Goal: Information Seeking & Learning: Find specific fact

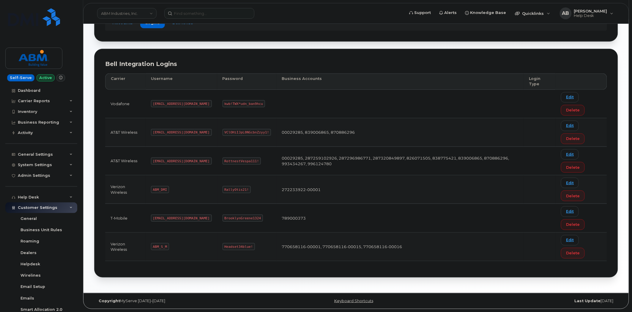
scroll to position [70, 0]
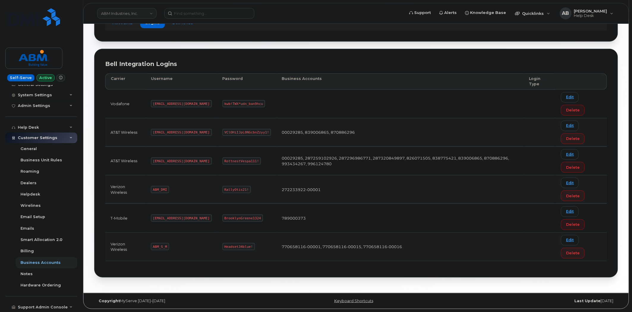
click at [138, 12] on link "ABM Industries, Inc." at bounding box center [126, 13] width 59 height 11
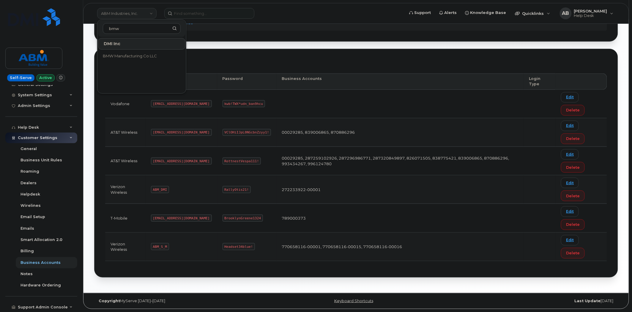
type input "bmw"
click at [137, 57] on span "BMW Manufacturing Co LLC" at bounding box center [130, 56] width 54 height 6
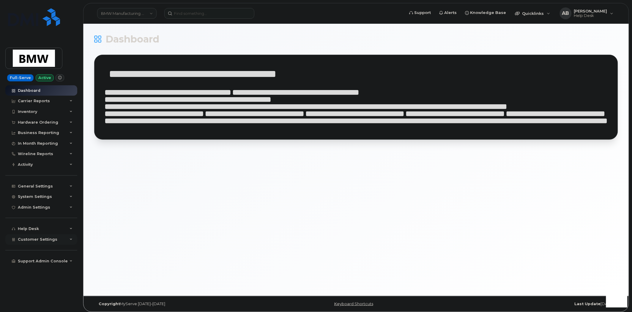
click at [67, 239] on div "Customer Settings" at bounding box center [41, 239] width 72 height 11
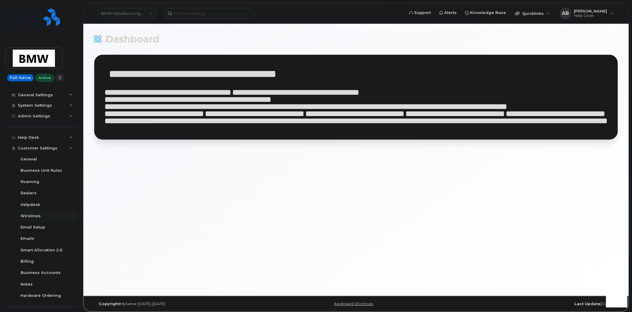
scroll to position [102, 0]
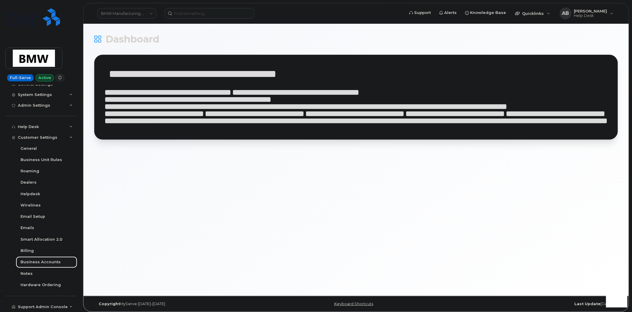
click at [48, 264] on div "Business Accounts" at bounding box center [41, 261] width 40 height 5
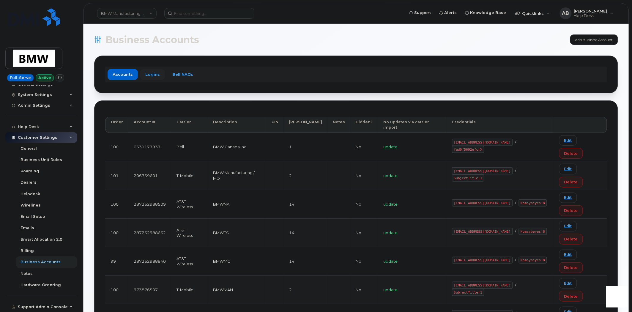
click at [151, 77] on link "Logins" at bounding box center [152, 74] width 25 height 11
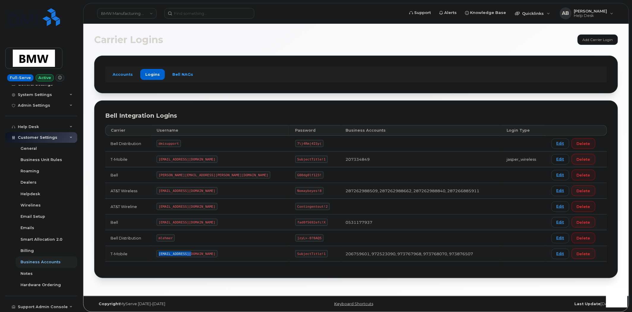
drag, startPoint x: 199, startPoint y: 254, endPoint x: 167, endPoint y: 252, distance: 32.7
click at [167, 252] on code "MS-BMW@dminc.com" at bounding box center [187, 253] width 61 height 7
copy code "MS-BMW@dminc.com"
drag, startPoint x: 266, startPoint y: 255, endPoint x: 239, endPoint y: 253, distance: 27.4
click at [295, 253] on code "SubjectTitle!1" at bounding box center [311, 253] width 32 height 7
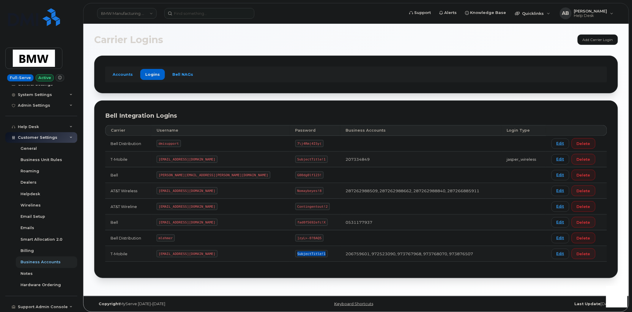
copy code "SubjectTitle!1"
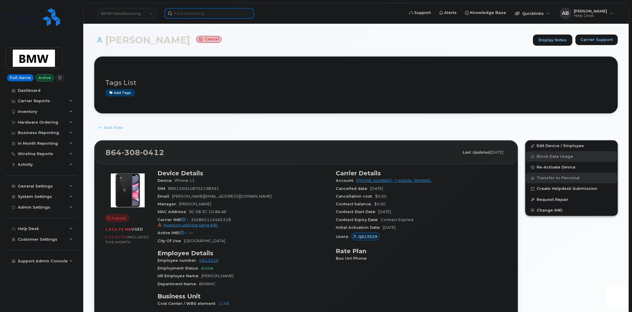
click at [231, 17] on input at bounding box center [209, 13] width 90 height 11
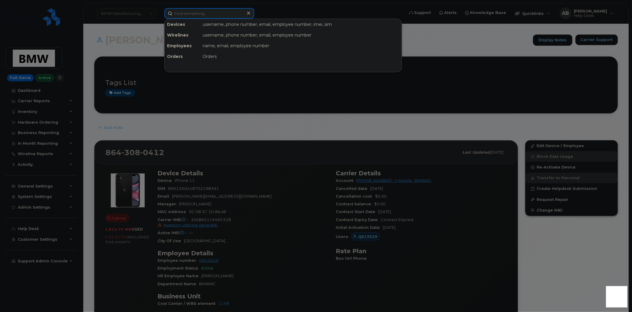
paste input "357539097596486"
type input "357539097596486"
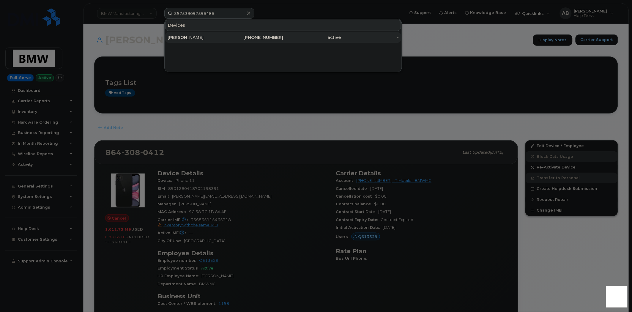
click at [226, 40] on div "864-790-9750" at bounding box center [255, 37] width 58 height 11
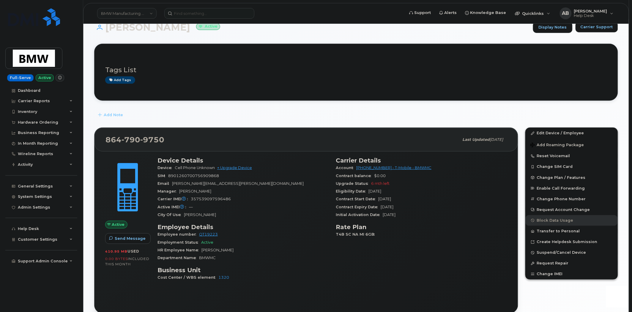
scroll to position [66, 0]
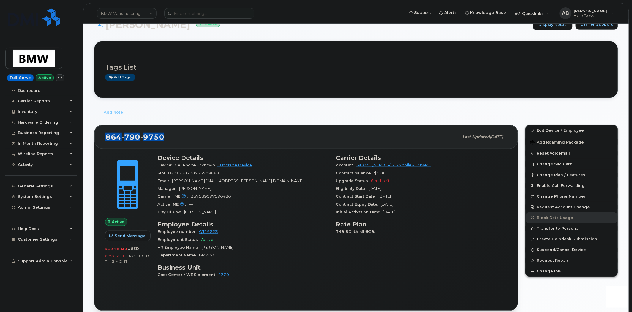
drag, startPoint x: 168, startPoint y: 135, endPoint x: 104, endPoint y: 137, distance: 63.6
click at [104, 137] on div "864 790 9750 Last updated Jul 11, 2025" at bounding box center [306, 137] width 423 height 24
copy span "864 790 9750"
click at [263, 195] on div "Carrier IMEI Carrier IMEI is reported during the last billing cycle or change o…" at bounding box center [243, 197] width 171 height 8
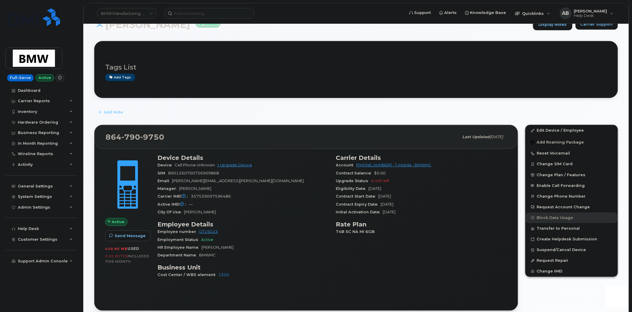
click at [280, 183] on div "Email bonnie.pressley@bmwmc.com" at bounding box center [243, 181] width 171 height 8
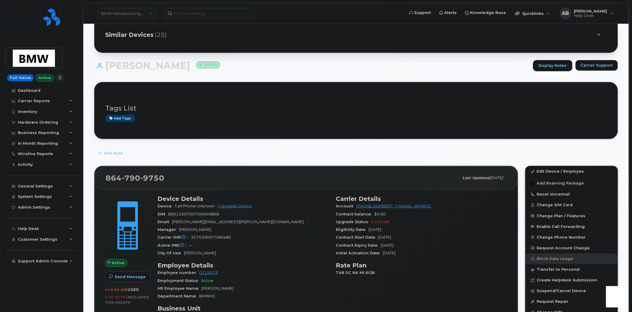
scroll to position [0, 0]
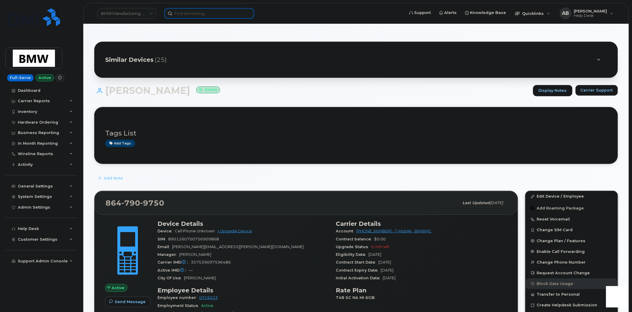
click at [213, 14] on input at bounding box center [209, 13] width 90 height 11
paste input "4402279431"
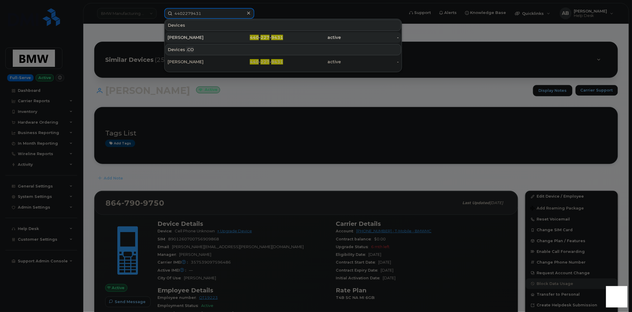
type input "4402279431"
click at [217, 34] on div "DEANNA BRZOZOWSKI" at bounding box center [197, 37] width 58 height 11
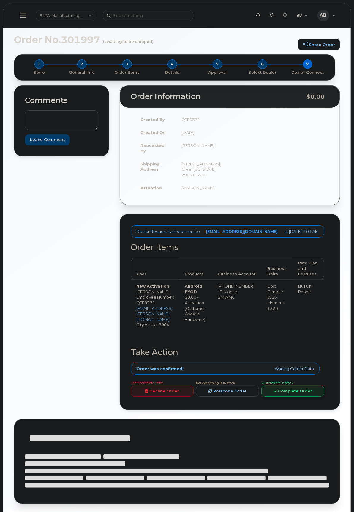
click at [287, 396] on link "Complete Order" at bounding box center [293, 390] width 63 height 11
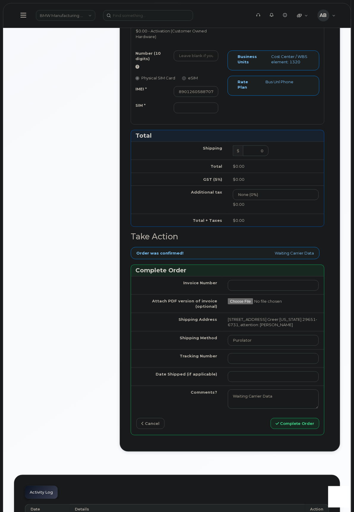
scroll to position [297, 0]
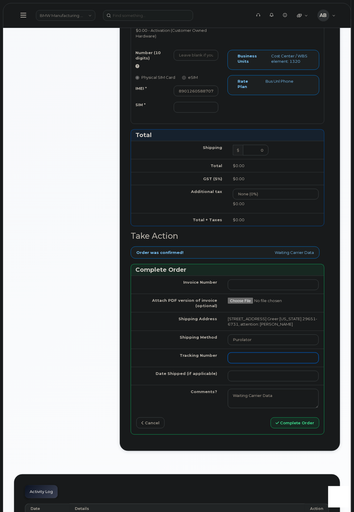
click at [239, 363] on input "Tracking Number" at bounding box center [273, 357] width 91 height 11
paste input "1ZW0Y5860180780356"
type input "1ZW0Y5860180780356"
click at [247, 345] on select "Purolator UPS FedEx Canada Post Courier Other Drop Off Pick Up" at bounding box center [273, 339] width 91 height 11
select select "UPS"
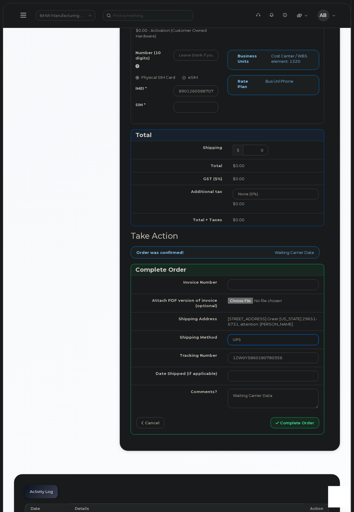
click at [228, 345] on select "Purolator UPS FedEx Canada Post Courier Other Drop Off Pick Up" at bounding box center [273, 339] width 91 height 11
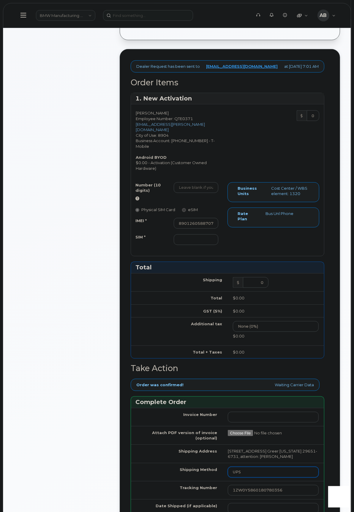
scroll to position [99, 0]
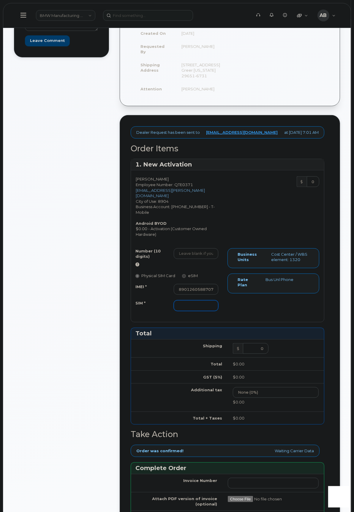
click at [190, 311] on input "SIM *" at bounding box center [196, 305] width 45 height 11
paste input "8901260700756909868"
type input "8901260700756909868"
click at [230, 316] on div "Number (10 digits) Physical SIM Card eSIM IMEI * 890126058870784781029 SIM * 89…" at bounding box center [227, 282] width 193 height 68
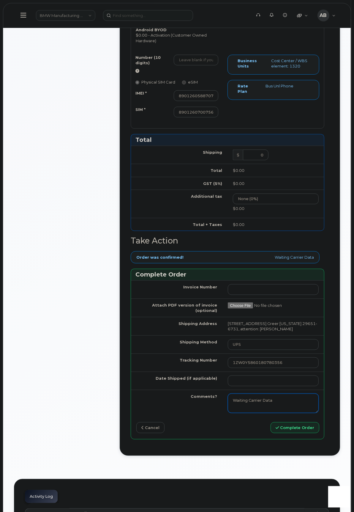
scroll to position [396, 0]
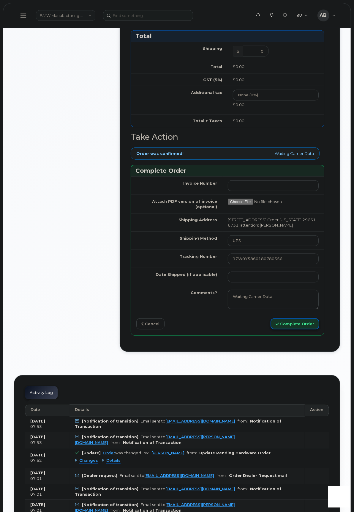
click at [278, 326] on icon "submit" at bounding box center [277, 324] width 3 height 4
click at [253, 226] on td "6" at bounding box center [251, 225] width 11 height 11
type input "2025-10-06"
click at [295, 329] on button "Complete Order" at bounding box center [295, 323] width 49 height 11
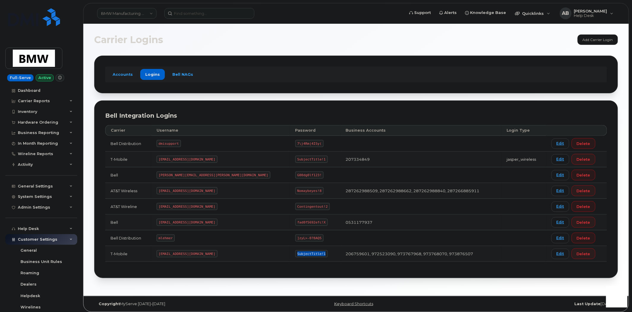
scroll to position [102, 0]
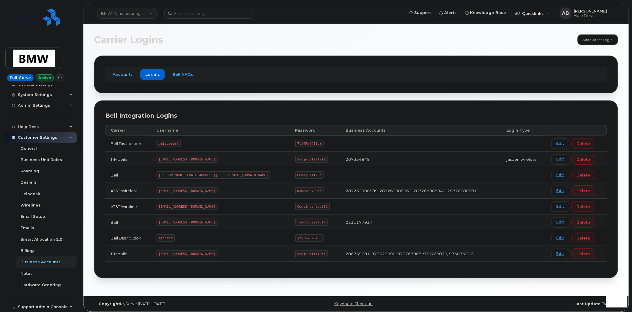
click at [144, 11] on link "BMW Manufacturing Co LLC" at bounding box center [126, 13] width 59 height 11
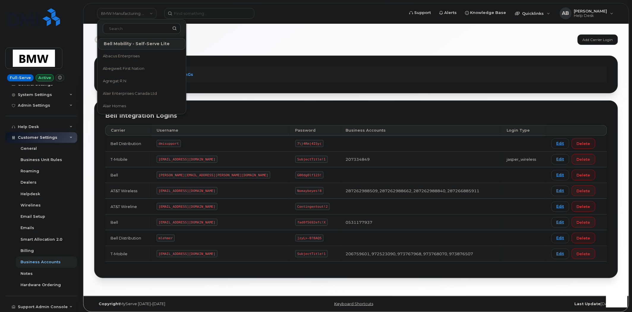
click at [124, 33] on input at bounding box center [142, 28] width 78 height 11
type input "ABM"
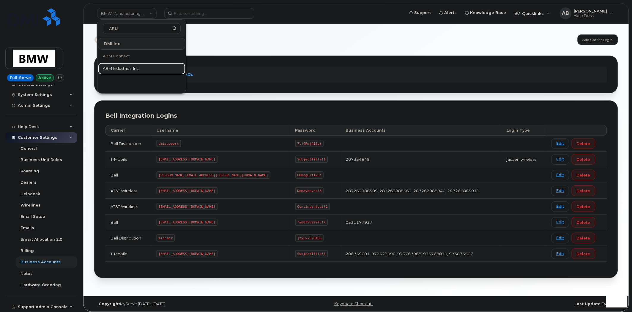
click at [135, 64] on link "ABM Industries, Inc." at bounding box center [141, 69] width 87 height 12
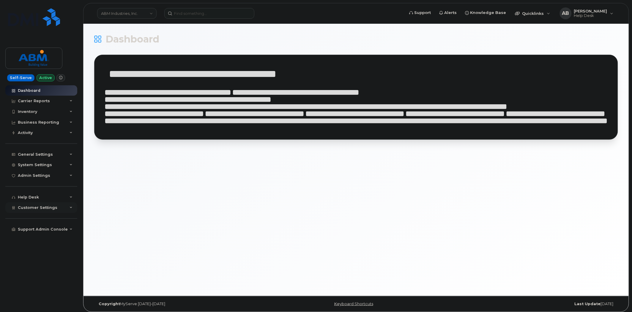
click at [70, 209] on div "Customer Settings" at bounding box center [41, 207] width 72 height 11
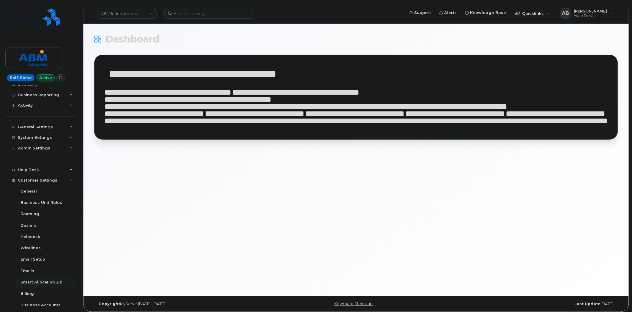
scroll to position [70, 0]
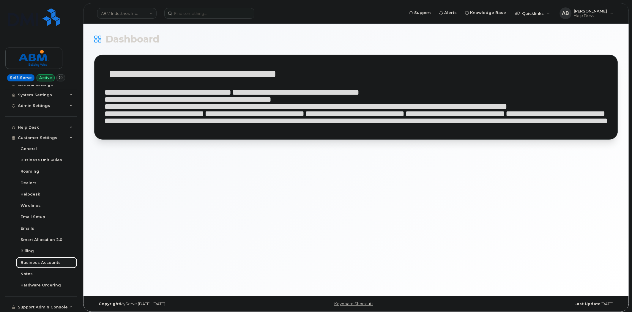
click at [46, 262] on div "Business Accounts" at bounding box center [41, 262] width 40 height 5
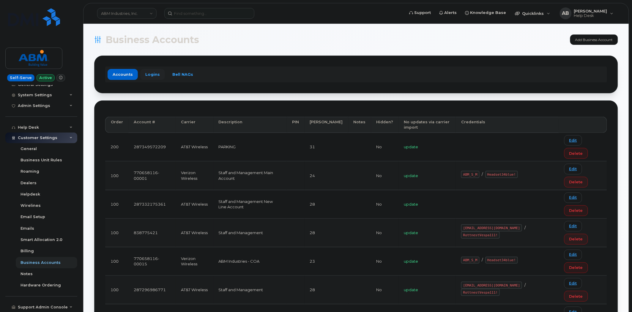
click at [150, 76] on link "Logins" at bounding box center [152, 74] width 25 height 11
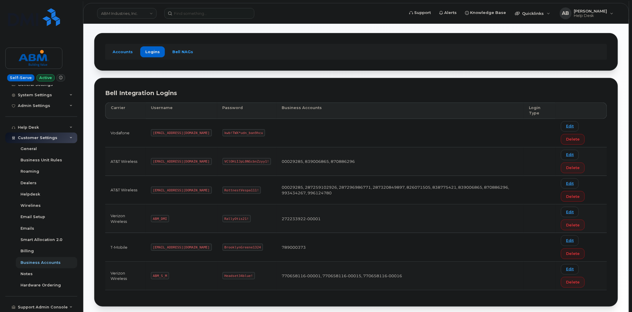
scroll to position [52, 0]
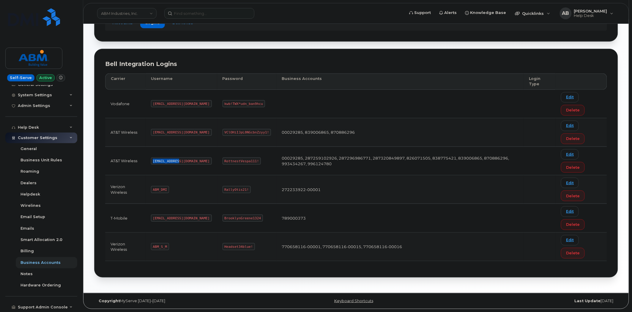
drag, startPoint x: 178, startPoint y: 159, endPoint x: 154, endPoint y: 159, distance: 24.7
click at [154, 159] on code "abm@dminc.com" at bounding box center [181, 161] width 61 height 7
copy code "abm@dminc.com"
drag, startPoint x: 235, startPoint y: 160, endPoint x: 202, endPoint y: 160, distance: 33.3
click at [223, 160] on code "RottnestVespa111!" at bounding box center [242, 161] width 39 height 7
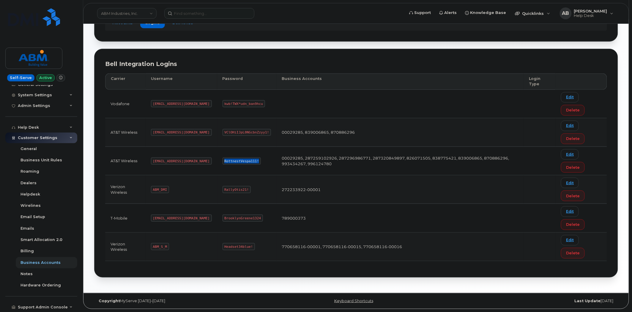
copy code "RottnestVespa111!"
drag, startPoint x: 167, startPoint y: 247, endPoint x: 149, endPoint y: 247, distance: 18.7
click at [149, 247] on td "ABM_S_M" at bounding box center [182, 247] width 72 height 29
copy code "ABM_S_M"
drag, startPoint x: 230, startPoint y: 247, endPoint x: 197, endPoint y: 247, distance: 33.0
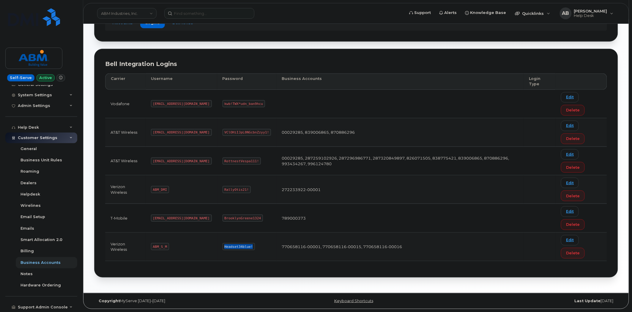
click at [217, 247] on td "Headset34blue!" at bounding box center [246, 247] width 59 height 29
copy code "Headset34blue!"
drag, startPoint x: 166, startPoint y: 247, endPoint x: 152, endPoint y: 246, distance: 14.3
click at [152, 246] on code "ABM_S_M" at bounding box center [160, 246] width 18 height 7
copy code "ABM_S_M"
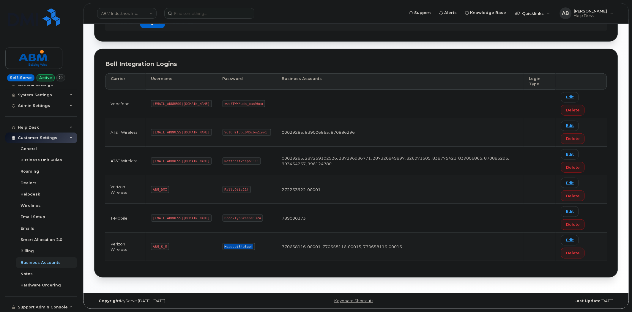
drag, startPoint x: 230, startPoint y: 245, endPoint x: 203, endPoint y: 245, distance: 27.0
click at [223, 245] on code "Headset34blue!" at bounding box center [239, 246] width 32 height 7
copy code "Headset34blue!"
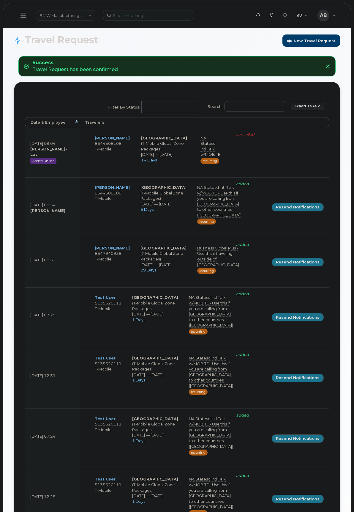
select select
click at [18, 89] on div "Export to CSV Search: Filter by Status: No matches found Added Cancelled Pendin…" at bounding box center [177, 439] width 326 height 714
click at [78, 121] on th "Date & Employee" at bounding box center [52, 122] width 55 height 11
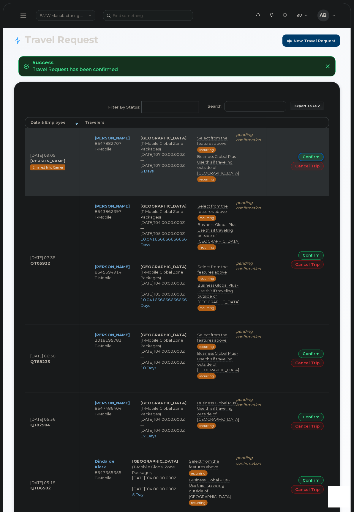
click at [304, 161] on link "Confirm" at bounding box center [311, 157] width 25 height 8
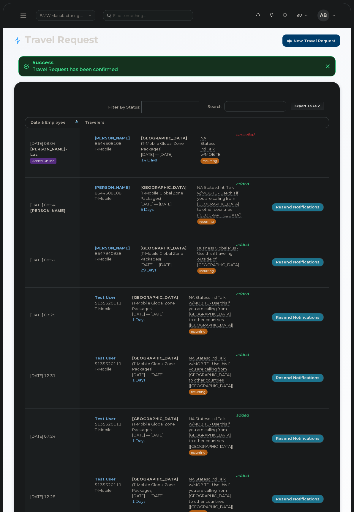
select select
click at [73, 122] on th "Date & Employee" at bounding box center [52, 122] width 55 height 11
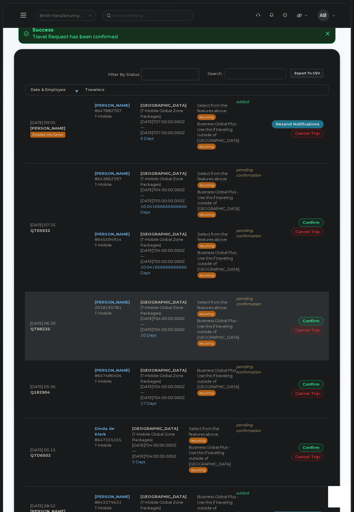
scroll to position [33, 0]
click at [311, 325] on link "Confirm" at bounding box center [311, 320] width 25 height 8
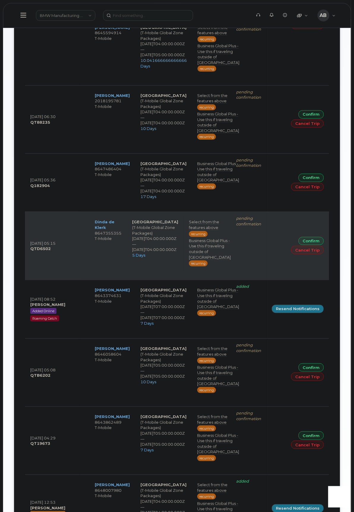
scroll to position [264, 0]
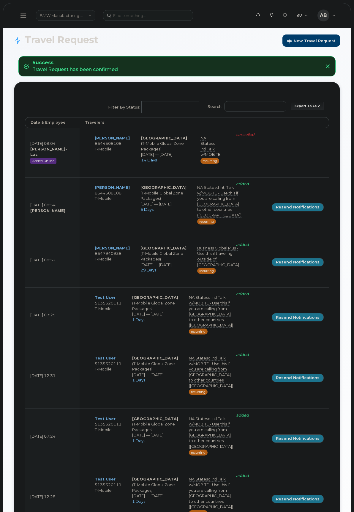
select select
click at [78, 122] on th "Date & Employee" at bounding box center [52, 122] width 55 height 11
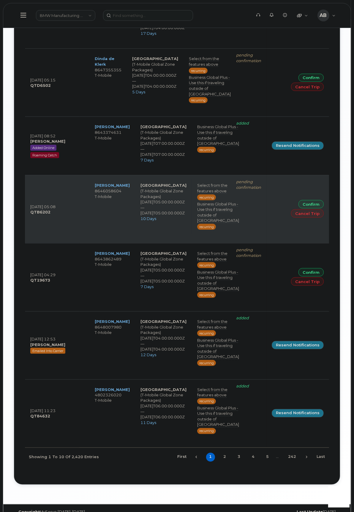
scroll to position [397, 0]
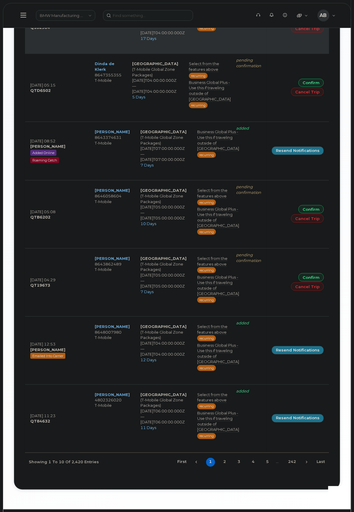
click at [304, 24] on link "Confirm" at bounding box center [311, 19] width 25 height 8
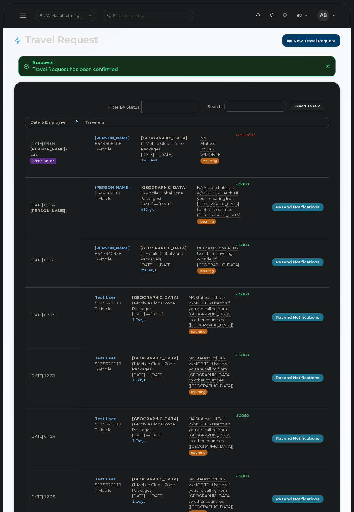
select select
click at [76, 121] on th "Date & Employee" at bounding box center [52, 122] width 55 height 11
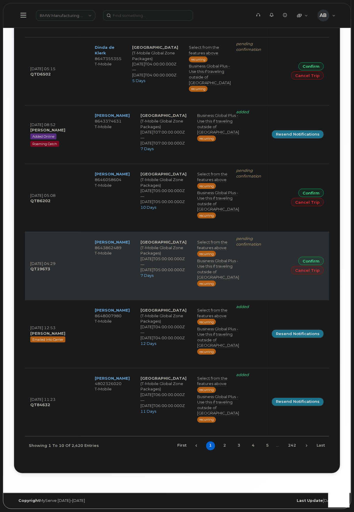
scroll to position [629, 0]
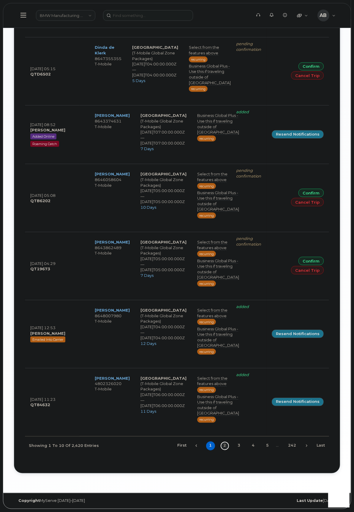
click at [224, 445] on link "2" at bounding box center [225, 445] width 9 height 9
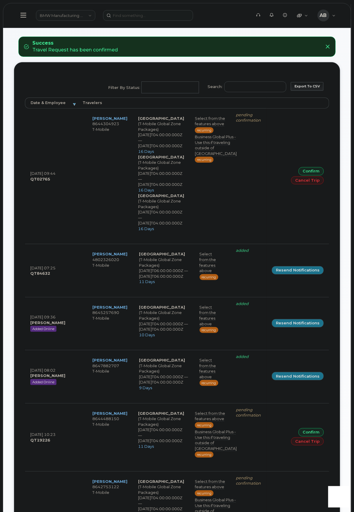
scroll to position [0, 0]
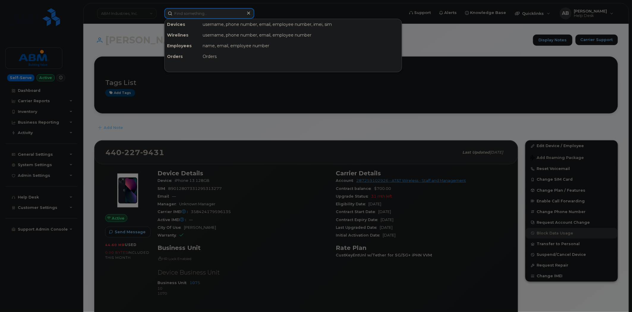
click at [206, 15] on input at bounding box center [209, 13] width 90 height 11
paste input "8132156854"
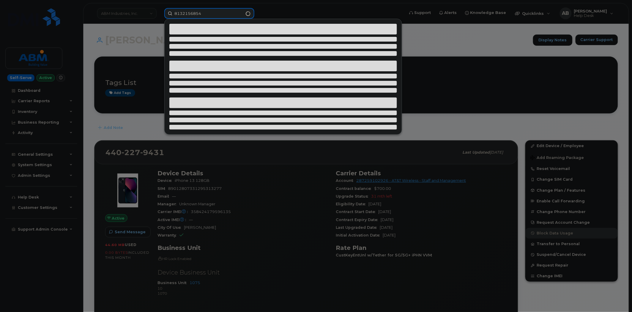
type input "8132156854"
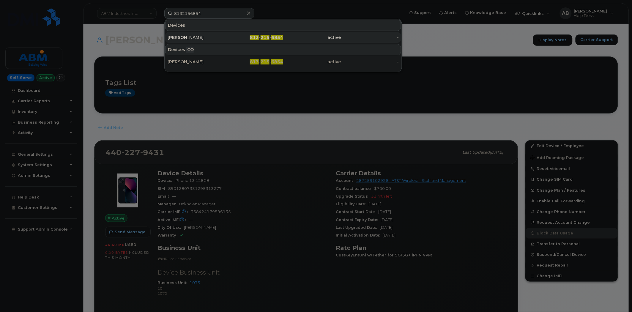
click at [206, 37] on div "[PERSON_NAME]" at bounding box center [197, 37] width 58 height 6
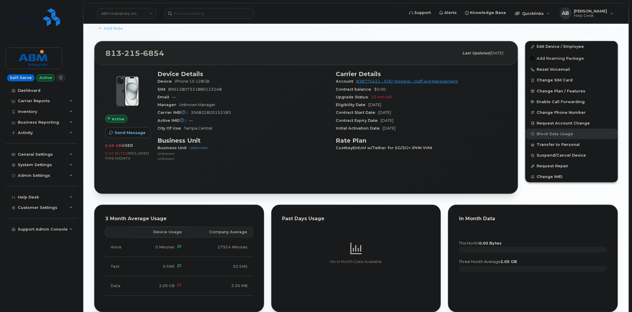
scroll to position [99, 0]
click at [212, 91] on span "89012807331880123248" at bounding box center [194, 89] width 53 height 4
copy span "89012807331880123248"
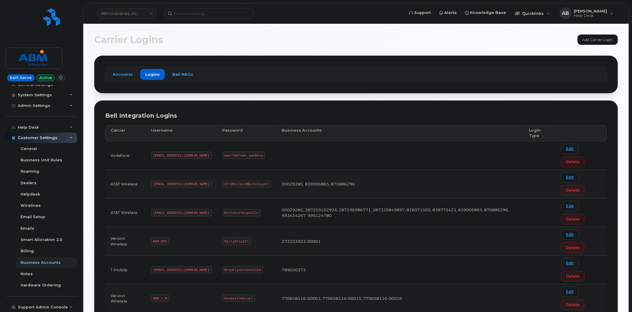
click at [147, 12] on link "ABM Industries, Inc." at bounding box center [126, 13] width 59 height 11
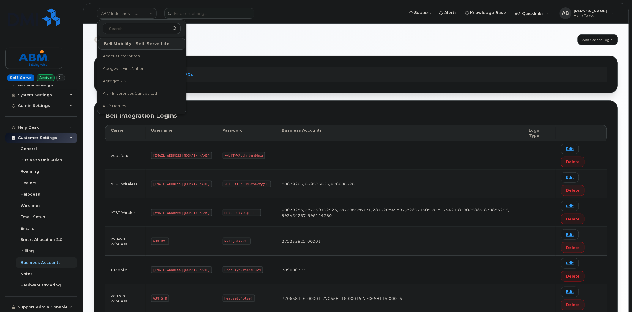
click at [133, 27] on input at bounding box center [142, 28] width 78 height 11
type input "bmw"
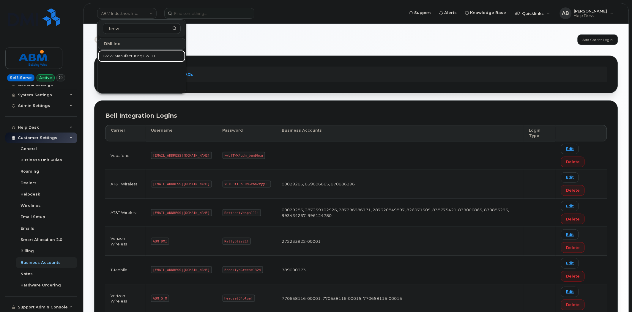
click at [139, 52] on link "BMW Manufacturing Co LLC" at bounding box center [141, 56] width 87 height 12
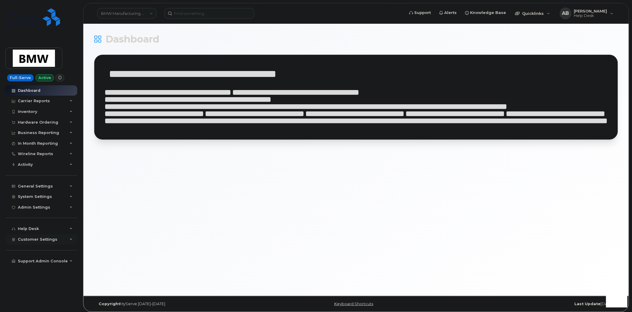
click at [71, 241] on icon at bounding box center [71, 239] width 3 height 3
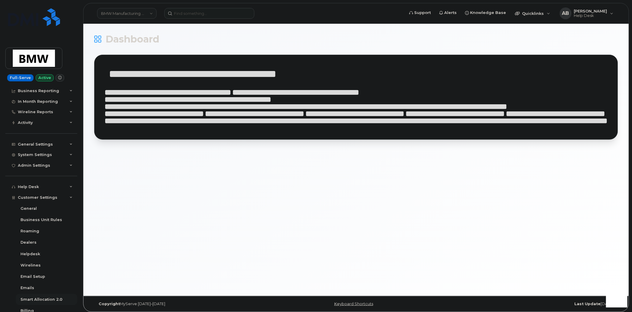
scroll to position [102, 0]
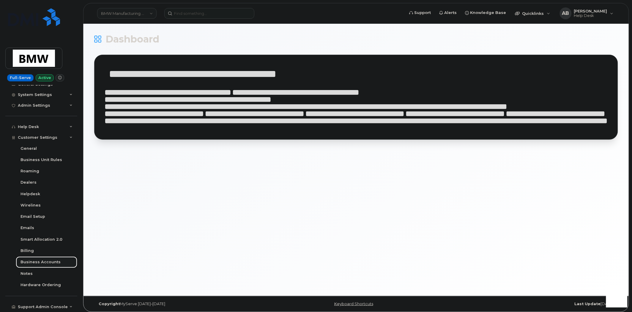
click at [43, 262] on div "Business Accounts" at bounding box center [41, 261] width 40 height 5
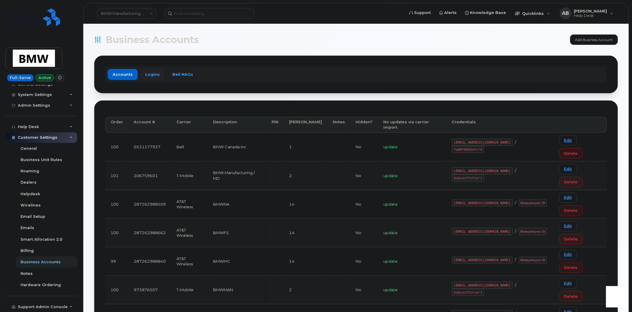
click at [153, 73] on link "Logins" at bounding box center [152, 74] width 25 height 11
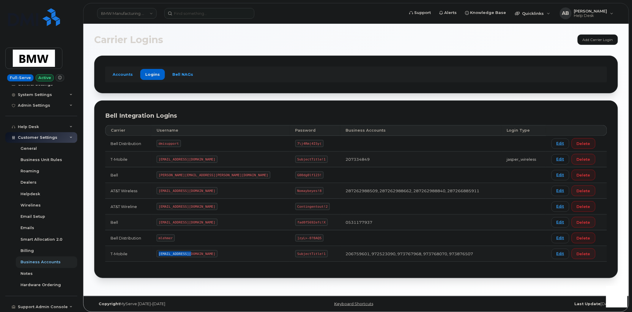
drag, startPoint x: 198, startPoint y: 254, endPoint x: 168, endPoint y: 253, distance: 30.6
click at [168, 253] on code "MS-BMW@dminc.com" at bounding box center [187, 253] width 61 height 7
copy code "MS-BMW@dminc.com"
click at [186, 15] on input at bounding box center [209, 13] width 90 height 11
paste input "MS-BMW@dminc.com"
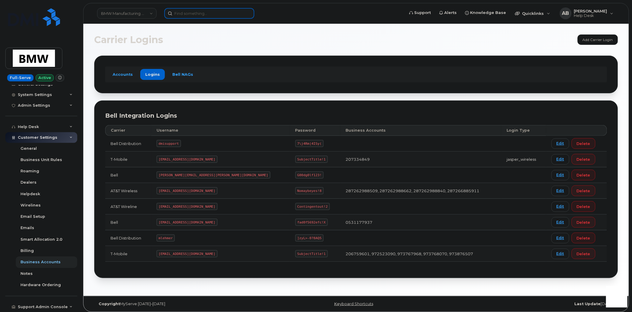
type input "[EMAIL_ADDRESS][DOMAIN_NAME]"
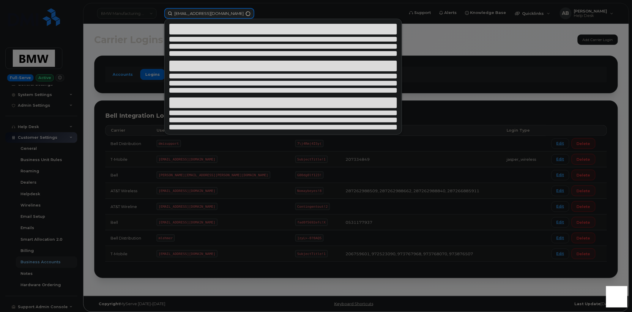
drag, startPoint x: 206, startPoint y: 14, endPoint x: 163, endPoint y: 16, distance: 42.2
click at [163, 16] on div "[EMAIL_ADDRESS][DOMAIN_NAME]" at bounding box center [283, 13] width 246 height 11
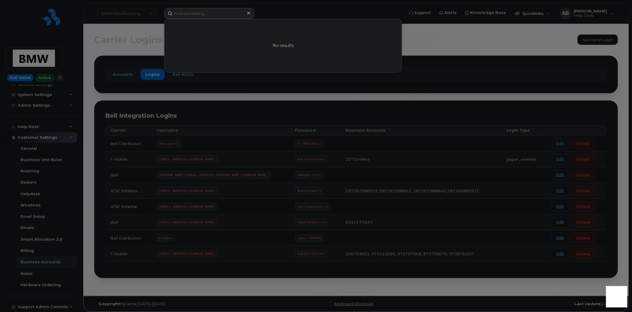
click at [209, 251] on div at bounding box center [316, 156] width 632 height 312
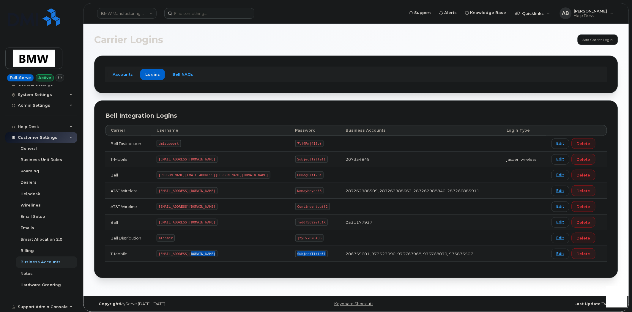
drag, startPoint x: 267, startPoint y: 254, endPoint x: 230, endPoint y: 253, distance: 37.8
click at [230, 253] on tr "T-Mobile MS-BMW@dminc.com SubjectTitle!1 206759601, 972523090, 973767968, 97376…" at bounding box center [356, 254] width 502 height 16
copy tr "SubjectTitle!1"
click at [197, 254] on code "[EMAIL_ADDRESS][DOMAIN_NAME]" at bounding box center [187, 253] width 61 height 7
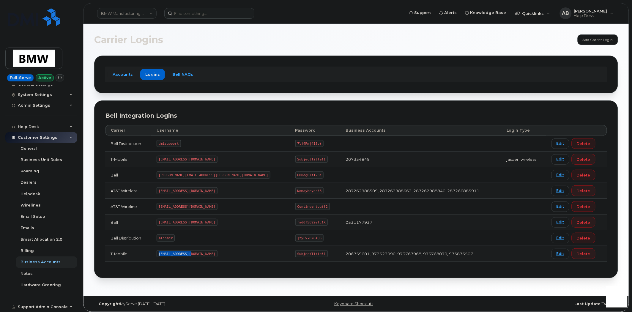
drag, startPoint x: 199, startPoint y: 254, endPoint x: 152, endPoint y: 253, distance: 47.0
click at [152, 253] on tr "T-Mobile MS-BMW@dminc.com SubjectTitle!1 206759601, 972523090, 973767968, 97376…" at bounding box center [356, 254] width 502 height 16
copy tr "[EMAIL_ADDRESS][DOMAIN_NAME]"
drag, startPoint x: 267, startPoint y: 253, endPoint x: 234, endPoint y: 255, distance: 32.4
click at [290, 255] on td "SubjectTitle!1" at bounding box center [315, 254] width 50 height 16
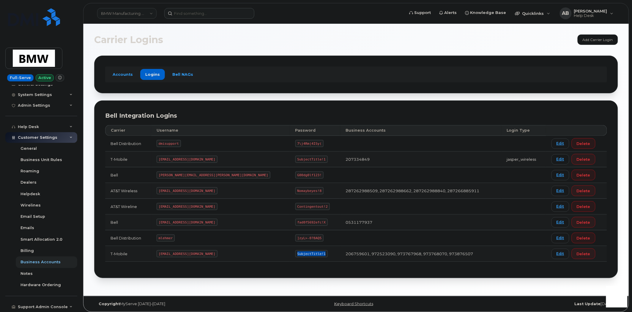
copy code "SubjectTitle!1"
click at [149, 14] on link "BMW Manufacturing Co LLC" at bounding box center [126, 13] width 59 height 11
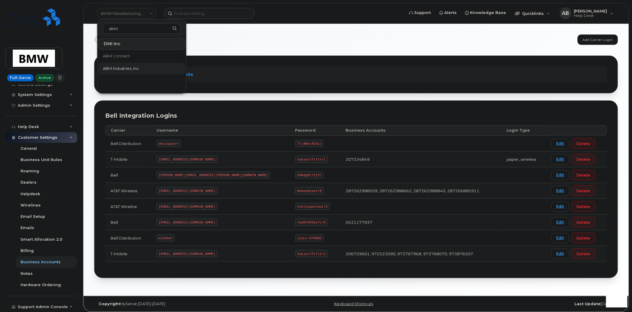
type input "abm"
click at [141, 67] on link "ABM Industries, Inc." at bounding box center [141, 69] width 87 height 12
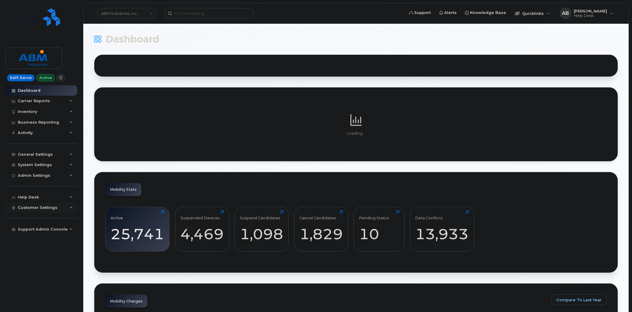
click at [72, 208] on icon at bounding box center [71, 207] width 3 height 3
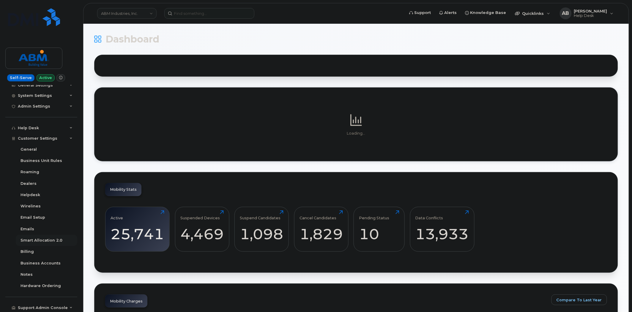
scroll to position [70, 0]
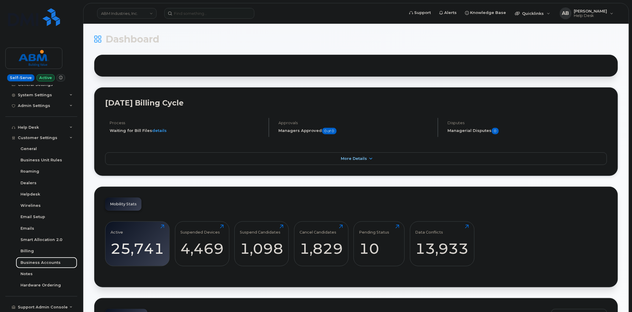
click at [39, 261] on div "Business Accounts" at bounding box center [41, 262] width 40 height 5
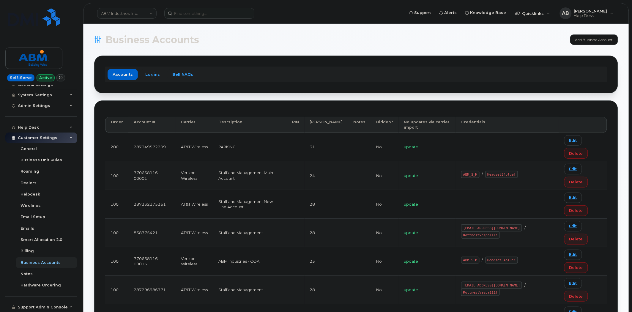
click at [151, 68] on div "Accounts Logins Bell NAGs" at bounding box center [356, 74] width 502 height 15
click at [152, 73] on link "Logins" at bounding box center [152, 74] width 25 height 11
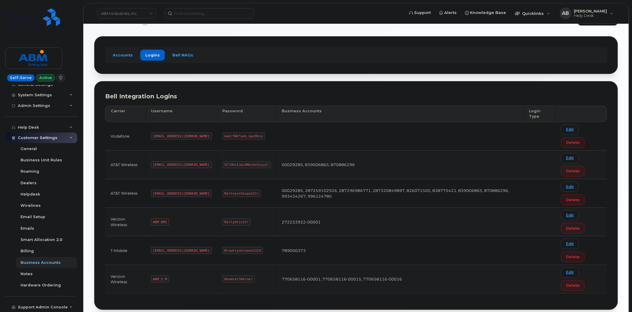
scroll to position [52, 0]
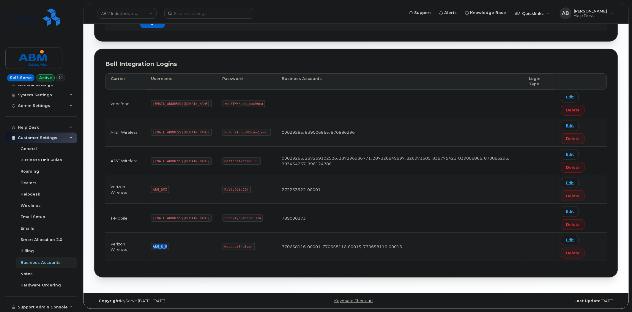
drag, startPoint x: 168, startPoint y: 245, endPoint x: 150, endPoint y: 247, distance: 17.9
click at [150, 247] on td "ABM_S_M" at bounding box center [182, 247] width 72 height 29
copy code "ABM_S_M"
drag, startPoint x: 229, startPoint y: 246, endPoint x: 201, endPoint y: 246, distance: 27.9
click at [223, 246] on code "Headset34blue!" at bounding box center [239, 246] width 32 height 7
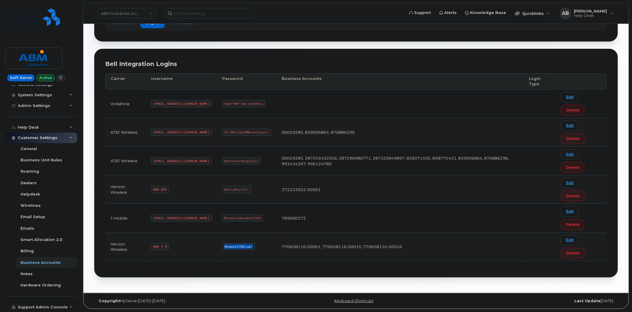
copy code "Headset34blue!"
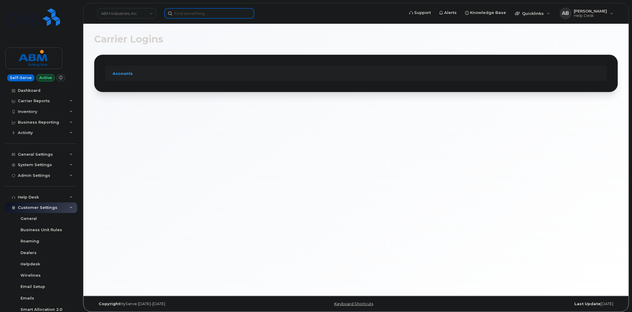
click at [193, 14] on input at bounding box center [209, 13] width 90 height 11
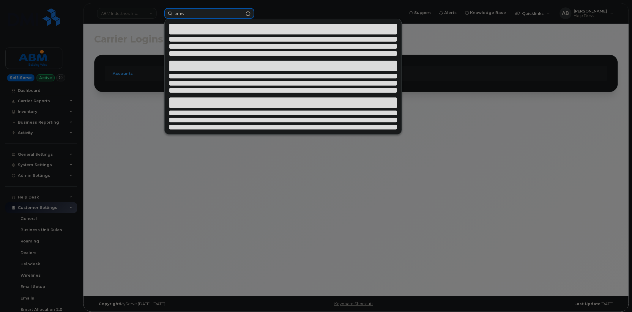
drag, startPoint x: 193, startPoint y: 14, endPoint x: 138, endPoint y: 0, distance: 57.0
click at [160, 8] on div "bmw" at bounding box center [283, 13] width 246 height 11
type input "bmw"
click at [143, 12] on div at bounding box center [316, 156] width 632 height 312
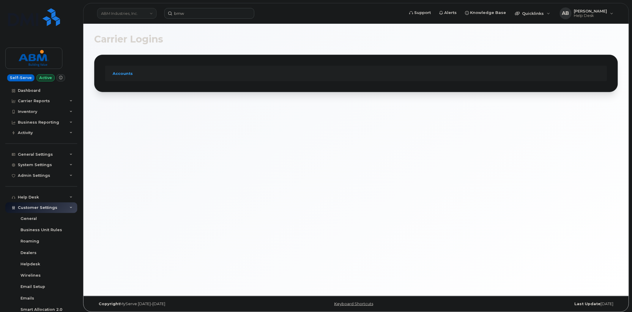
click at [149, 17] on link "ABM Industries, Inc." at bounding box center [126, 13] width 59 height 11
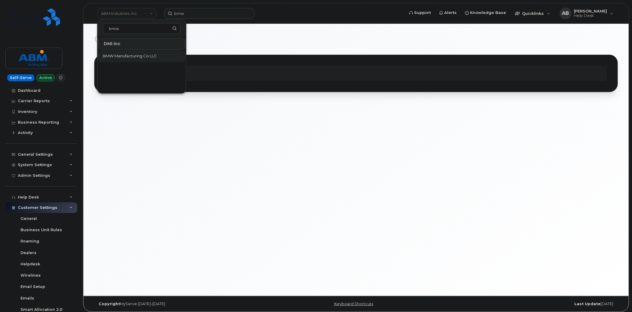
type input "bmw"
click at [131, 56] on span "BMW Manufacturing Co LLC" at bounding box center [130, 56] width 54 height 6
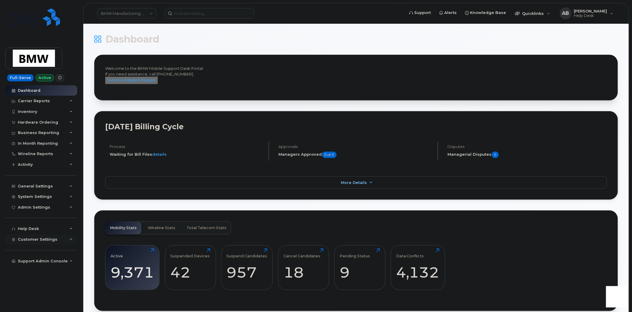
click at [68, 239] on div "Customer Settings" at bounding box center [41, 239] width 72 height 11
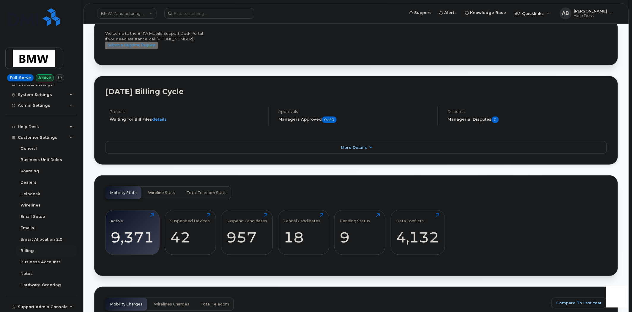
scroll to position [66, 0]
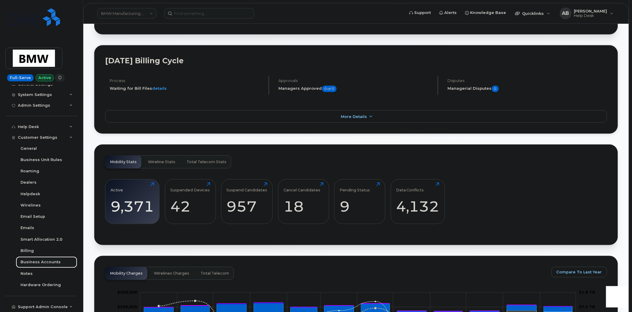
click at [40, 263] on div "Business Accounts" at bounding box center [41, 261] width 40 height 5
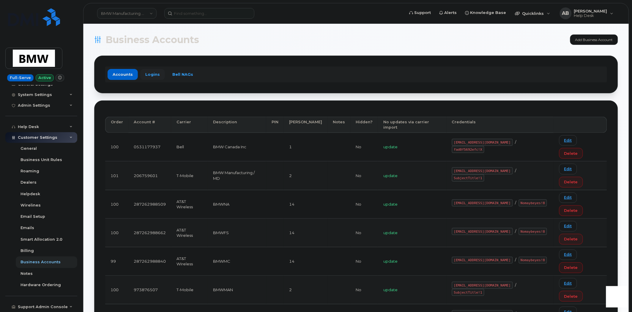
click at [152, 75] on link "Logins" at bounding box center [152, 74] width 25 height 11
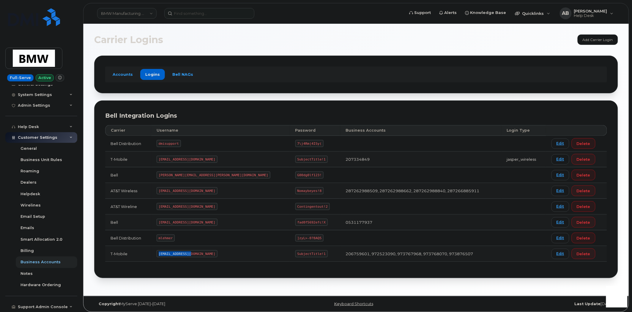
drag, startPoint x: 199, startPoint y: 254, endPoint x: 163, endPoint y: 256, distance: 35.7
click at [163, 256] on td "[EMAIL_ADDRESS][DOMAIN_NAME]" at bounding box center [220, 254] width 139 height 16
copy code "[EMAIL_ADDRESS][DOMAIN_NAME]"
drag, startPoint x: 266, startPoint y: 253, endPoint x: 240, endPoint y: 255, distance: 25.9
click at [295, 255] on code "SubjectTitle!1" at bounding box center [311, 253] width 32 height 7
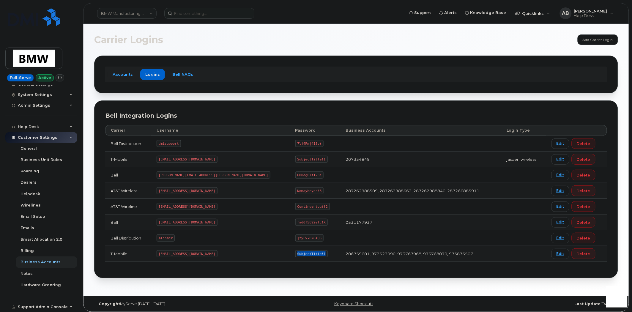
copy code "SubjectTitle!1"
